Goal: Find specific page/section: Find specific page/section

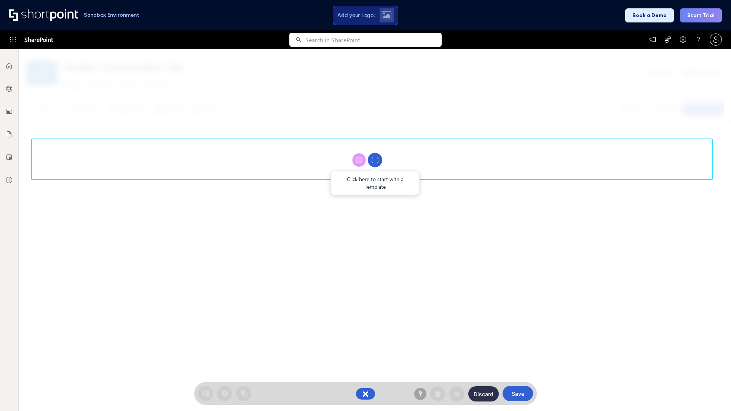
click at [375, 160] on circle at bounding box center [375, 160] width 14 height 14
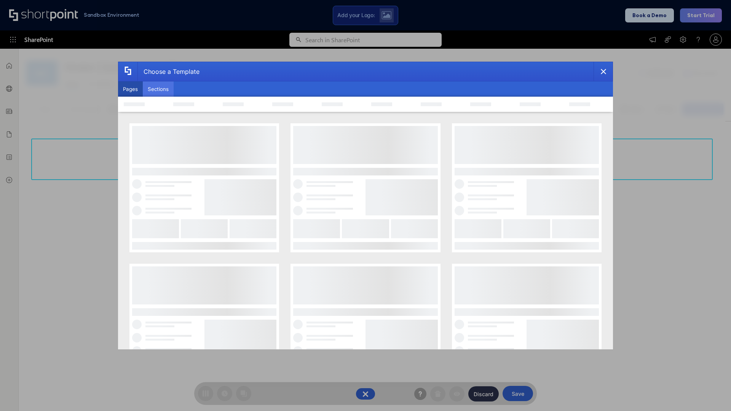
click at [158, 89] on button "Sections" at bounding box center [158, 88] width 31 height 15
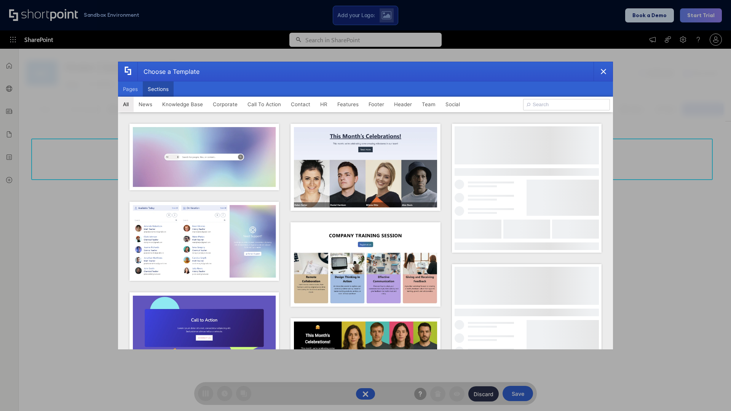
type input "Teams Basics"
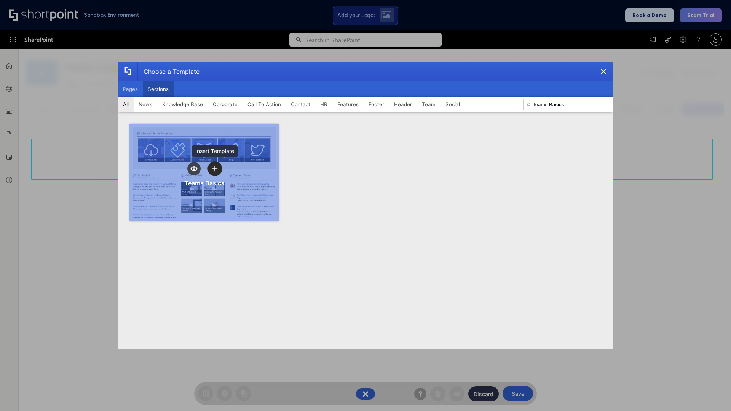
click at [215, 169] on icon "template selector" at bounding box center [214, 168] width 5 height 5
